Goal: Task Accomplishment & Management: Complete application form

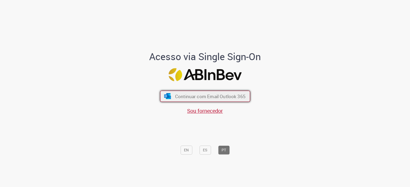
click at [197, 98] on span "Continuar com Email Outlook 365" at bounding box center [210, 96] width 70 height 6
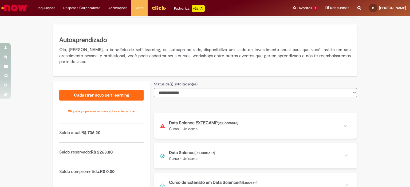
click at [224, 125] on button at bounding box center [255, 126] width 203 height 26
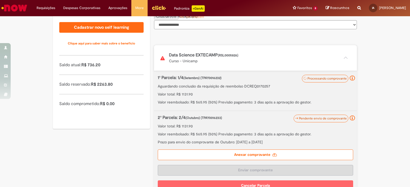
scroll to position [160, 0]
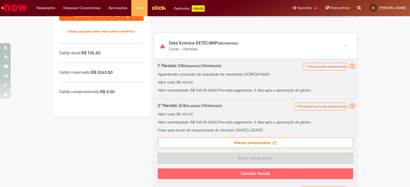
click at [272, 141] on icon at bounding box center [274, 143] width 5 height 4
click at [226, 7] on input "Anexar comprovante" at bounding box center [190, 5] width 73 height 6
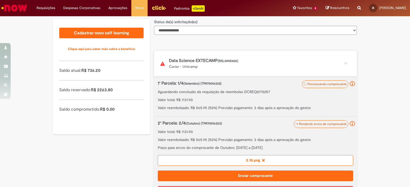
scroll to position [169, 0]
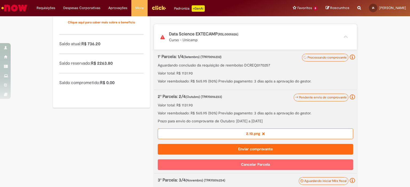
click at [256, 150] on button "Enviar comprovante" at bounding box center [255, 149] width 195 height 11
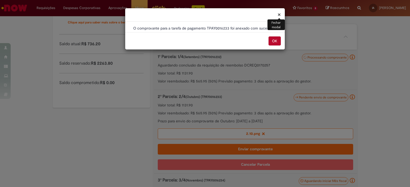
click at [275, 42] on button "OK" at bounding box center [274, 41] width 12 height 9
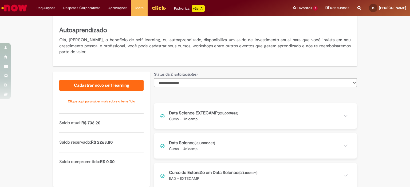
scroll to position [99, 0]
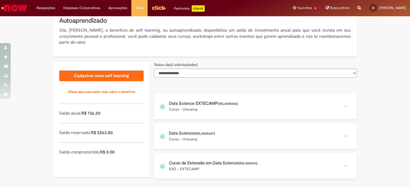
click at [235, 99] on button at bounding box center [255, 107] width 203 height 26
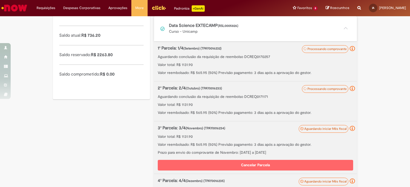
scroll to position [206, 0]
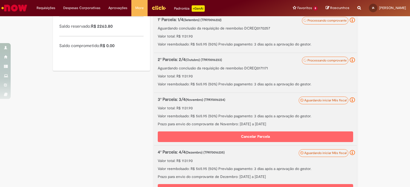
click at [68, 128] on div "**********" at bounding box center [205, 73] width 312 height 414
